Goal: Complete application form: Complete application form

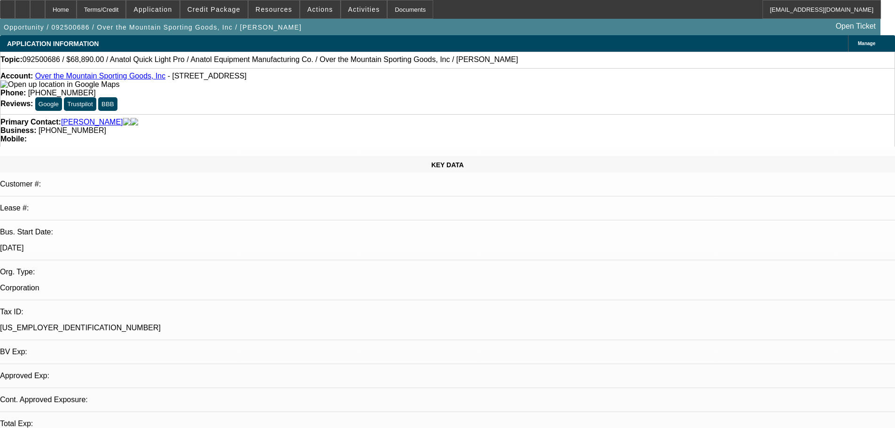
select select "0"
select select "2"
select select "0"
select select "6"
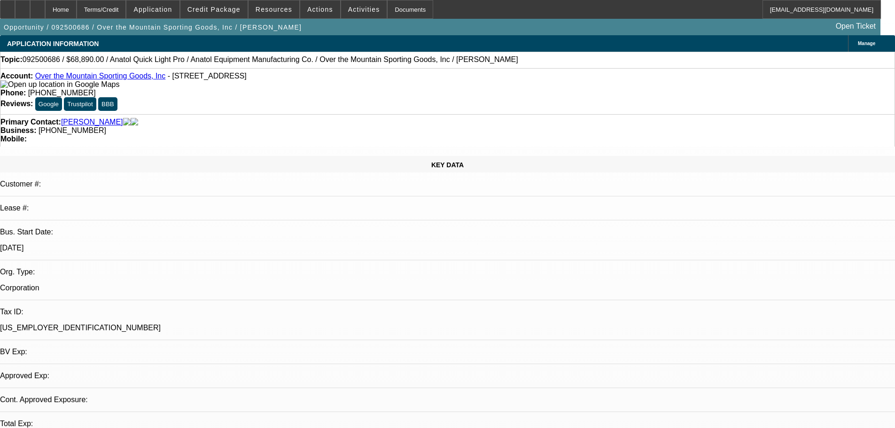
select select "0"
select select "6"
select select "0"
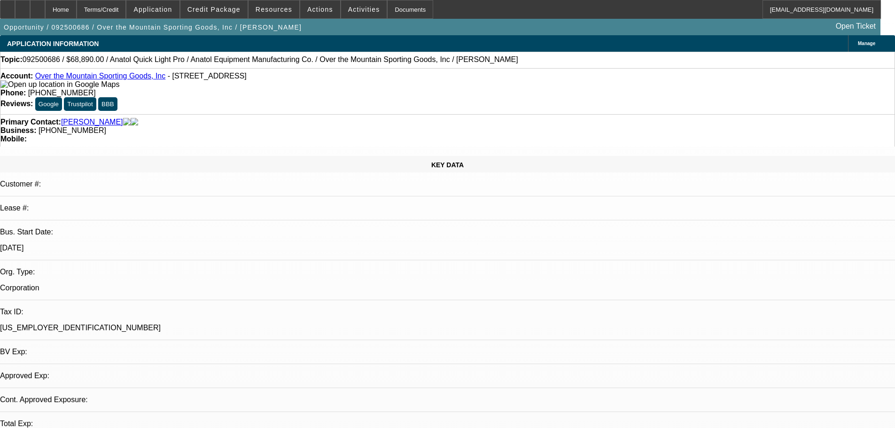
select select "2"
select select "0"
select select "6"
select select "0"
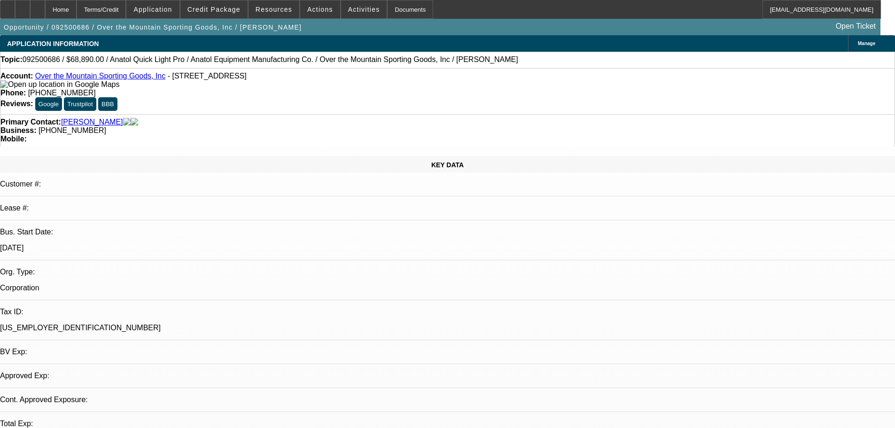
select select "2"
select select "0"
select select "6"
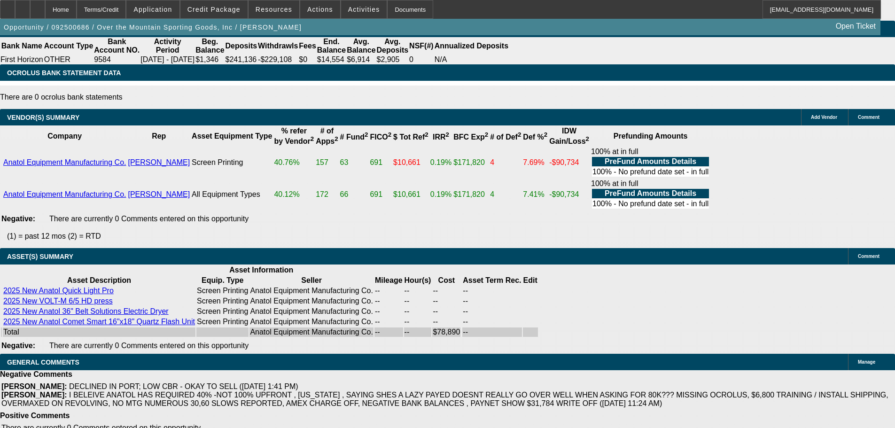
scroll to position [1792, 0]
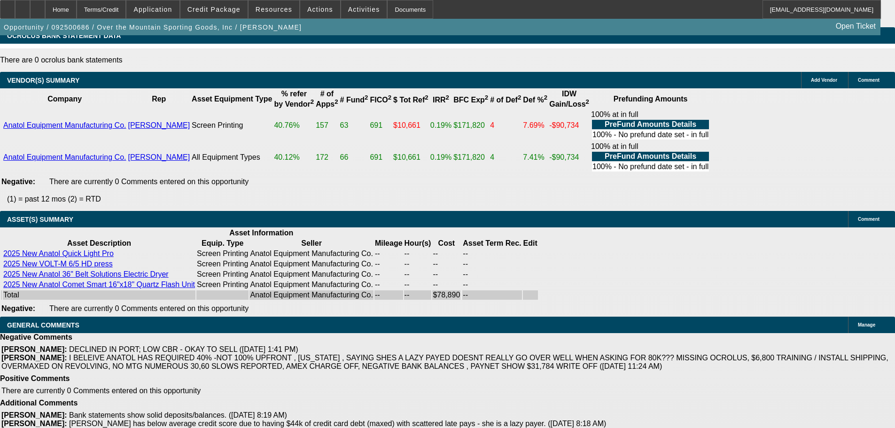
select select "4"
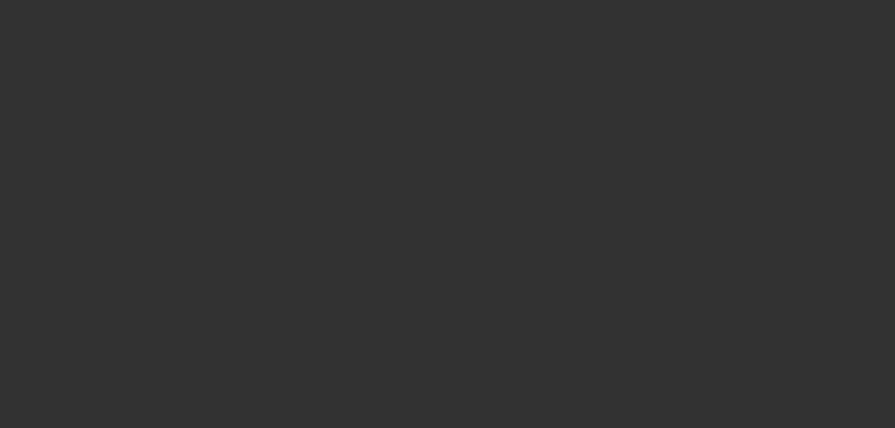
scroll to position [0, 0]
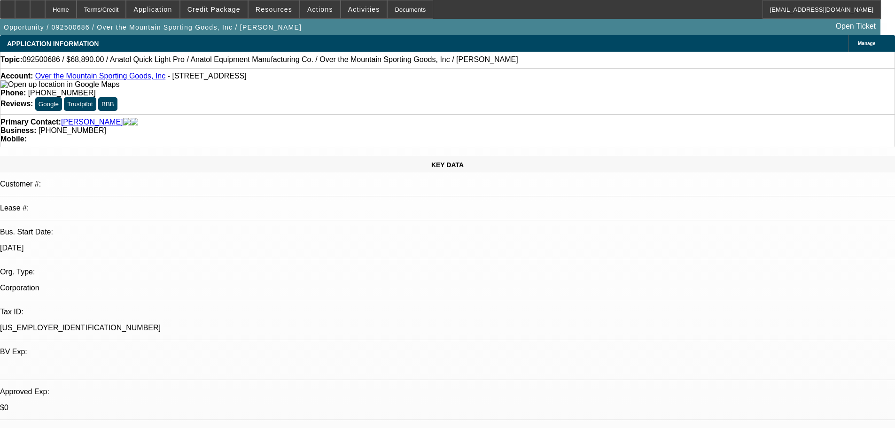
type textarea "SORRY STILL A NO FOR ME"
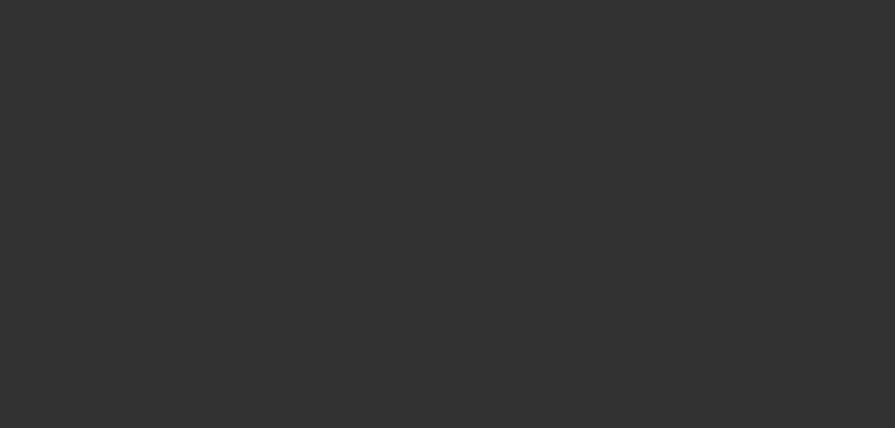
select select "0"
select select "2"
select select "0"
select select "6"
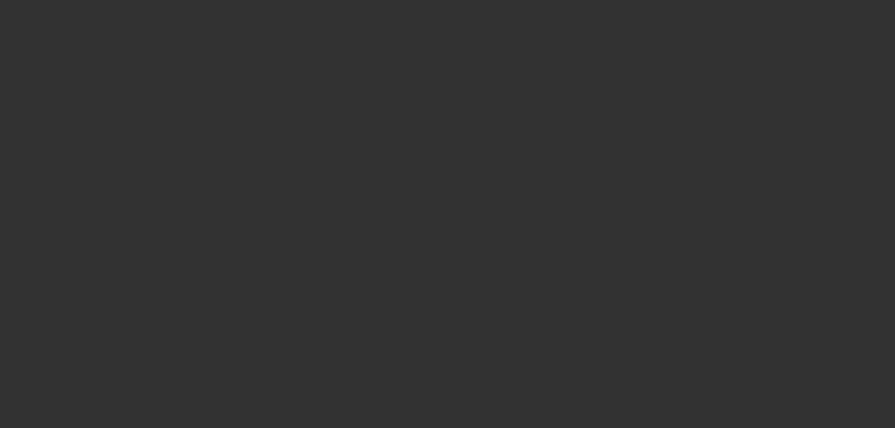
select select "0"
select select "6"
select select "0"
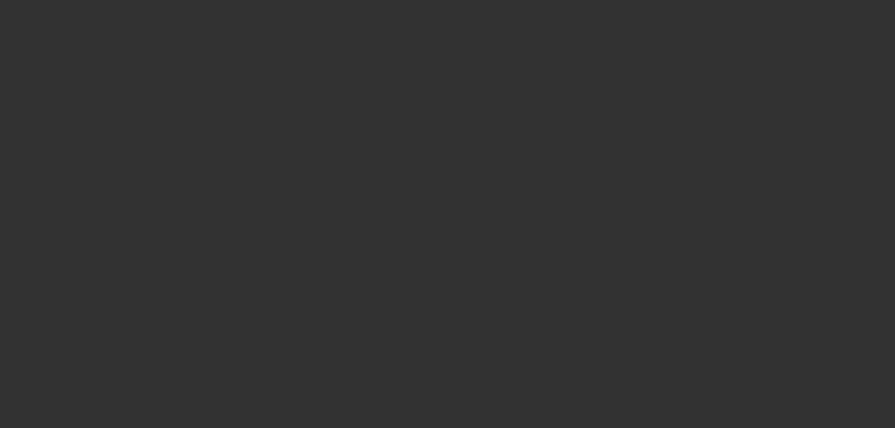
select select "2"
select select "0"
select select "6"
select select "0"
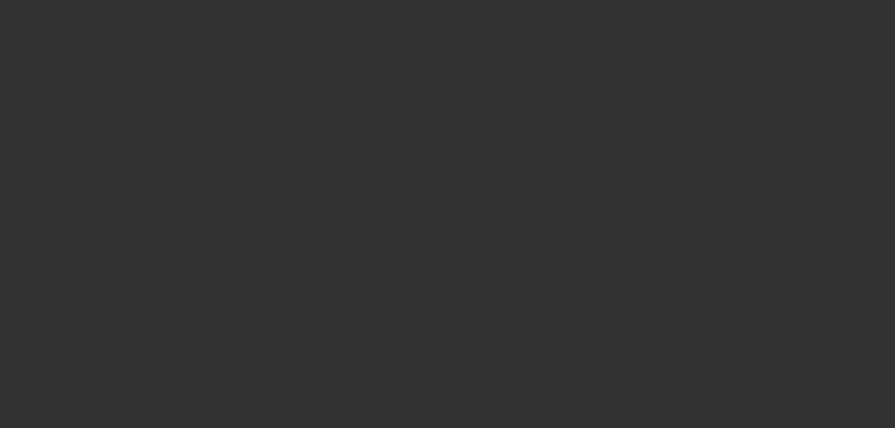
select select "2"
select select "0"
select select "6"
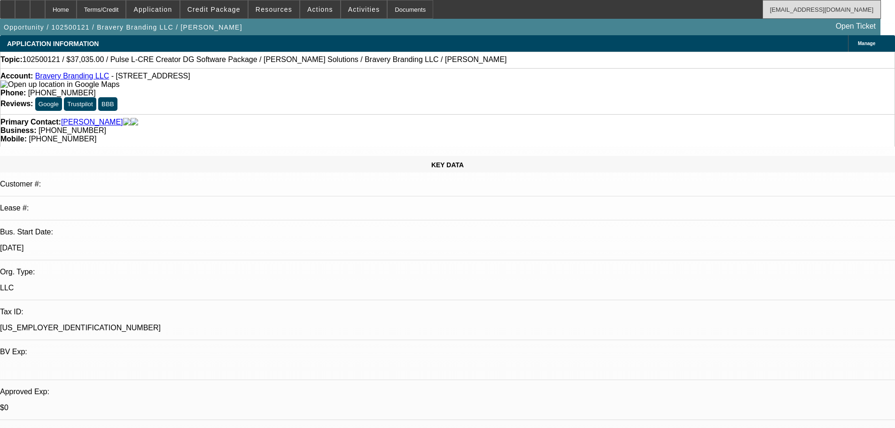
select select "0"
select select "2"
select select "0"
select select "6"
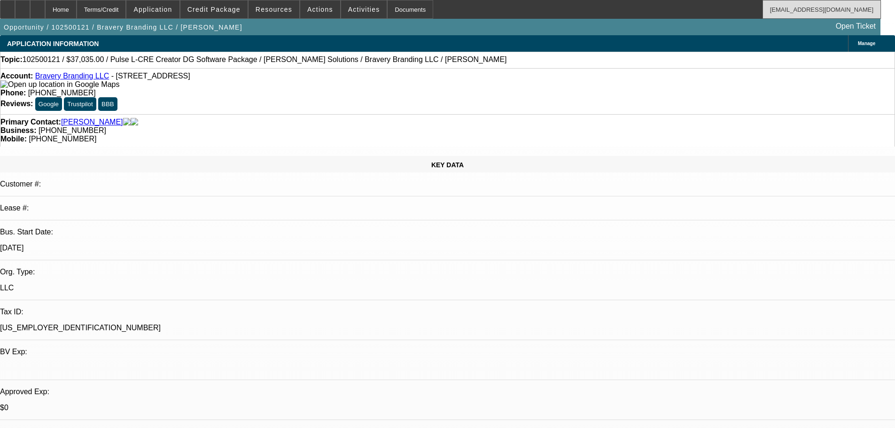
select select "0"
select select "2"
select select "0.1"
select select "4"
